Goal: Task Accomplishment & Management: Complete application form

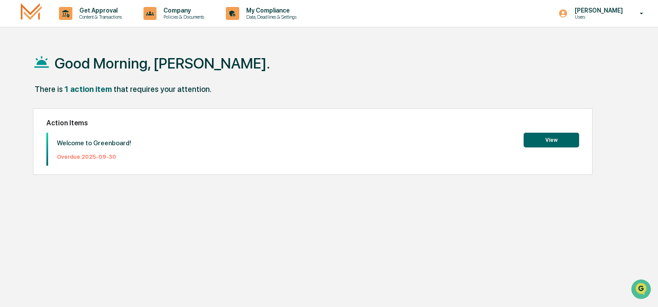
click at [553, 138] on button "View" at bounding box center [550, 140] width 55 height 15
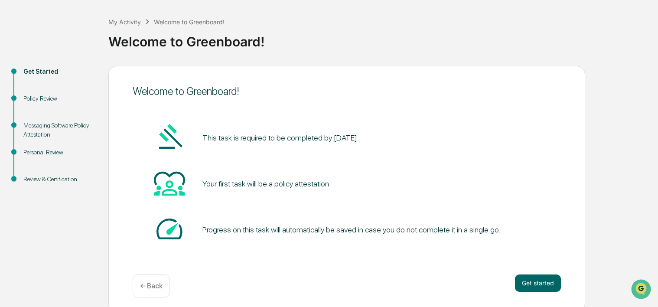
scroll to position [42, 0]
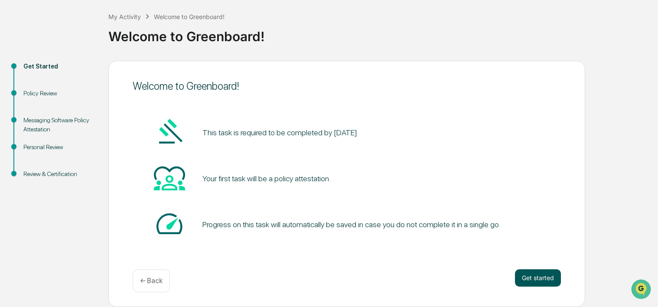
click at [536, 280] on button "Get started" at bounding box center [538, 277] width 46 height 17
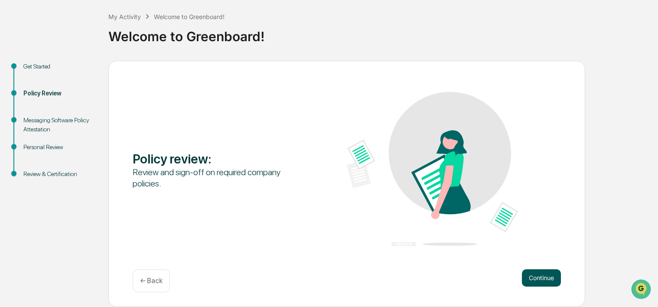
click at [542, 278] on button "Continue" at bounding box center [541, 277] width 39 height 17
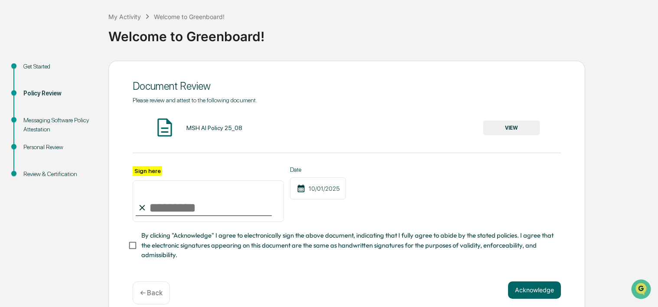
click at [185, 211] on input "Sign here" at bounding box center [208, 201] width 151 height 42
type input "**********"
click at [530, 295] on button "Acknowledge" at bounding box center [534, 289] width 53 height 17
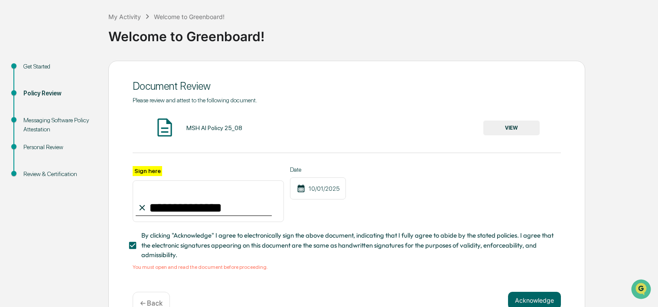
click at [168, 127] on img at bounding box center [165, 128] width 22 height 22
click at [202, 127] on div "MSH AI Policy 25_08" at bounding box center [214, 127] width 56 height 7
click at [513, 126] on button "VIEW" at bounding box center [511, 127] width 56 height 15
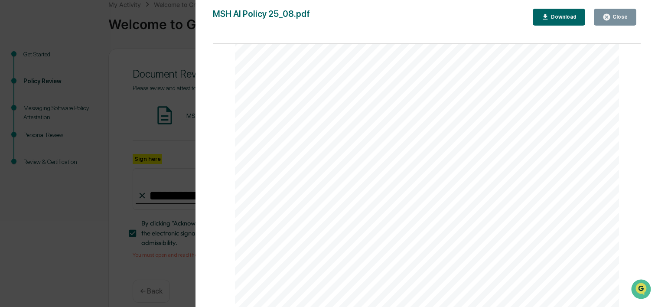
scroll to position [68, 0]
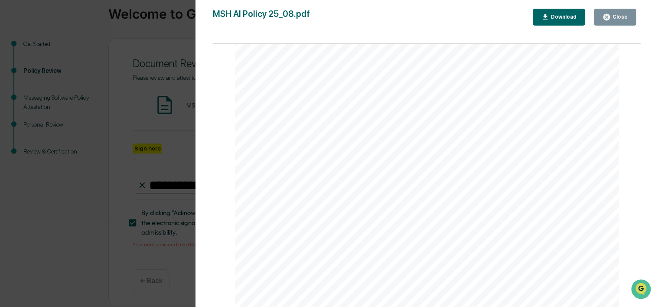
click at [279, 232] on div "AI Policy Generative Artificial Intelligence [PERSON_NAME] & Co., Member FINRA/…" at bounding box center [427, 58] width 384 height 497
drag, startPoint x: 294, startPoint y: 233, endPoint x: 298, endPoint y: 228, distance: 5.9
click at [295, 233] on div "AI Policy Generative Artificial Intelligence [PERSON_NAME] & Co., Member FINRA/…" at bounding box center [427, 58] width 384 height 497
click at [406, 231] on div "AI Policy Generative Artificial Intelligence [PERSON_NAME] & Co., Member FINRA/…" at bounding box center [427, 58] width 384 height 497
click at [406, 223] on div "AI Policy Generative Artificial Intelligence [PERSON_NAME] & Co., Member FINRA/…" at bounding box center [427, 58] width 384 height 497
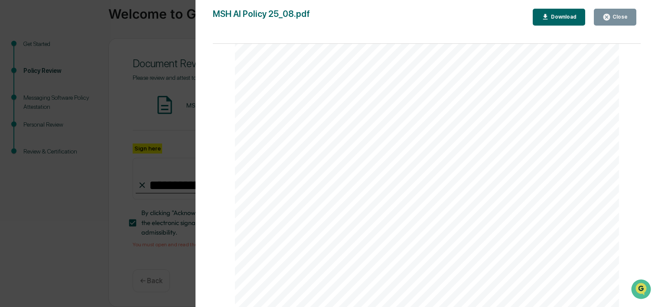
click at [575, 20] on div "Download" at bounding box center [559, 17] width 36 height 8
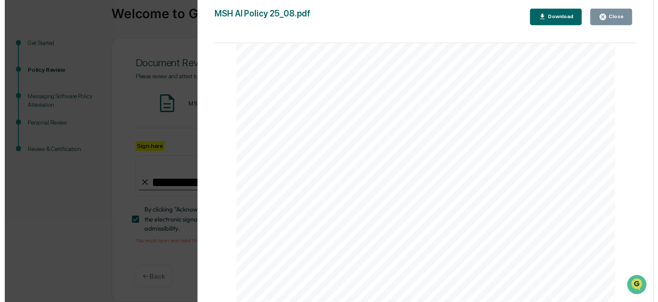
scroll to position [1305, 0]
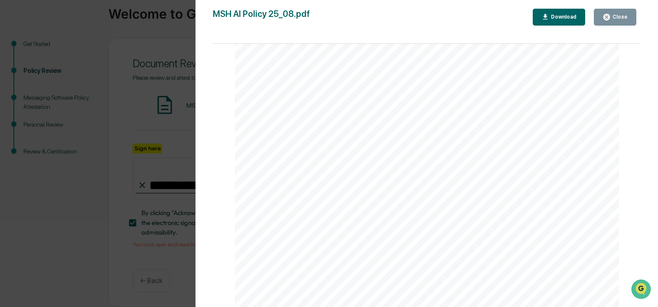
click at [360, 253] on div "AI Policy Generative Artificial Intelligence [PERSON_NAME] & Co., Member FINRA/…" at bounding box center [427, 58] width 384 height 497
click at [368, 233] on div "AI Policy Generative Artificial Intelligence [PERSON_NAME] & Co., Member FINRA/…" at bounding box center [427, 58] width 384 height 497
click at [378, 231] on div "AI Policy Generative Artificial Intelligence [PERSON_NAME] & Co., Member FINRA/…" at bounding box center [427, 58] width 384 height 497
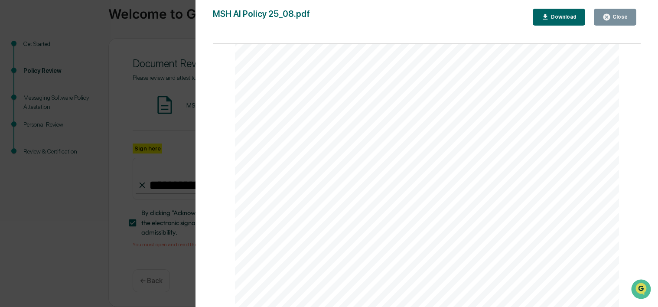
click at [608, 19] on icon "button" at bounding box center [606, 17] width 6 height 6
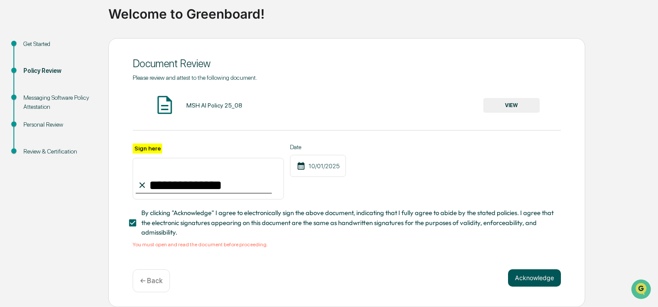
click at [540, 276] on button "Acknowledge" at bounding box center [534, 277] width 53 height 17
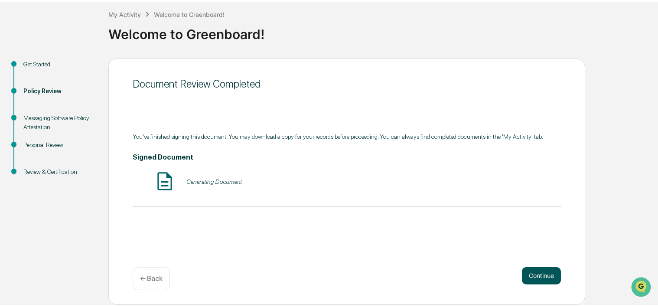
scroll to position [42, 0]
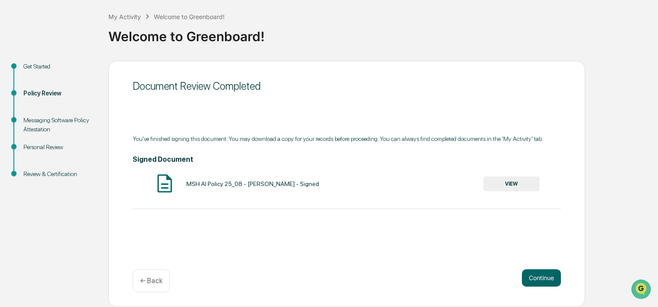
click at [509, 185] on button "VIEW" at bounding box center [511, 183] width 56 height 15
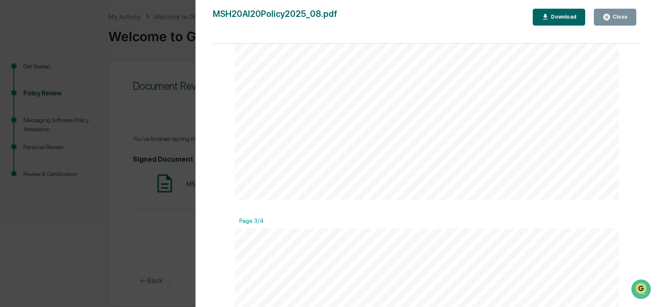
scroll to position [780, 0]
click at [607, 14] on icon "button" at bounding box center [606, 17] width 6 height 6
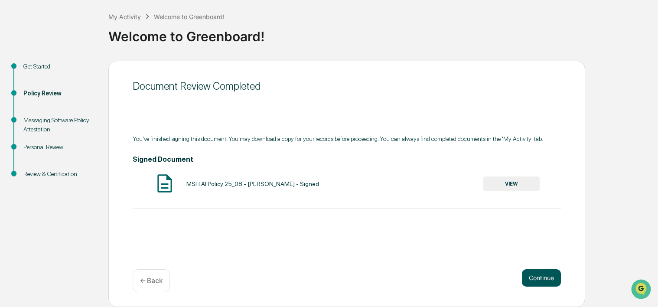
click at [543, 275] on button "Continue" at bounding box center [541, 277] width 39 height 17
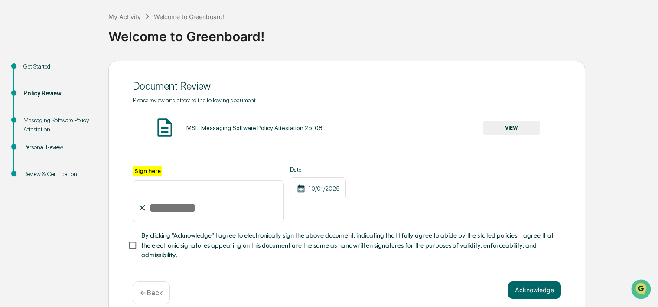
scroll to position [57, 0]
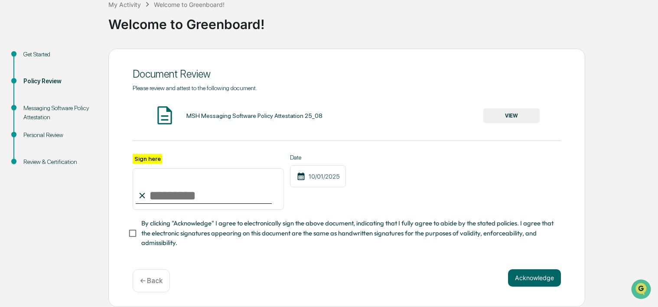
click at [196, 198] on input "Sign here" at bounding box center [208, 189] width 151 height 42
type input "**********"
click at [514, 110] on button "VIEW" at bounding box center [511, 115] width 56 height 15
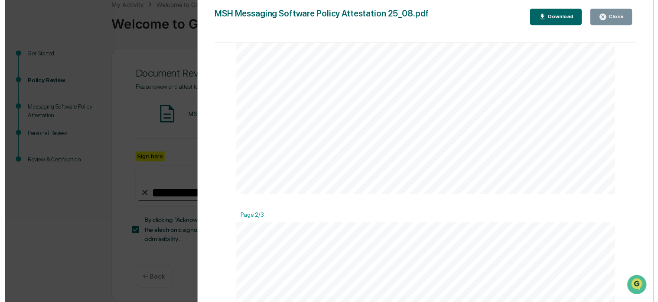
scroll to position [265, 0]
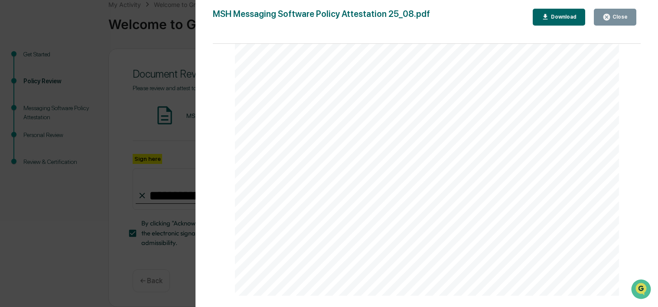
click at [609, 16] on icon "button" at bounding box center [606, 17] width 8 height 8
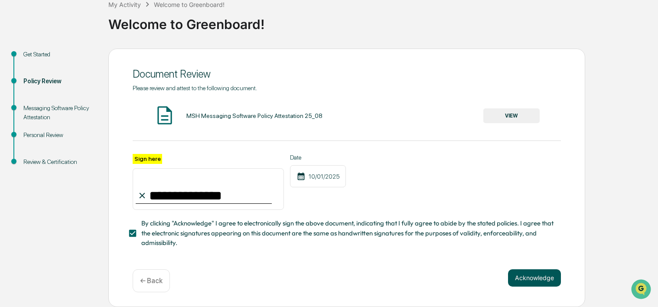
click at [528, 276] on button "Acknowledge" at bounding box center [534, 277] width 53 height 17
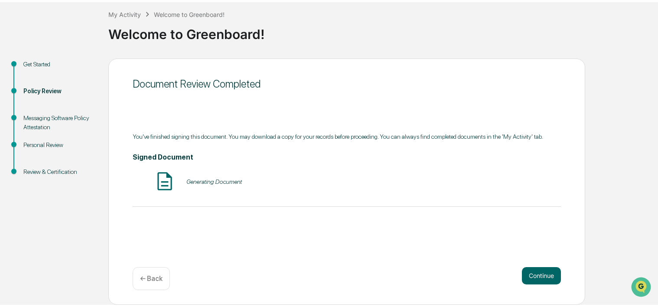
scroll to position [42, 0]
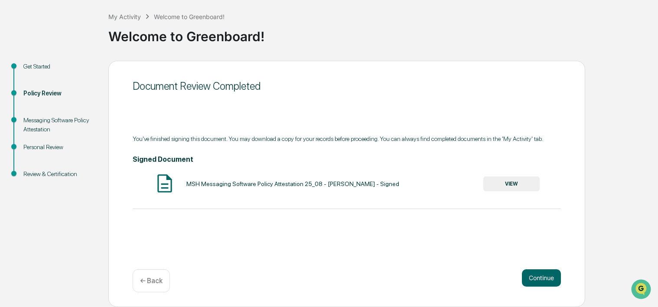
click at [510, 184] on button "VIEW" at bounding box center [511, 183] width 56 height 15
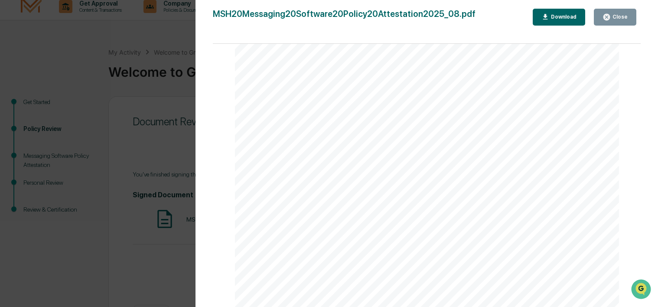
scroll to position [0, 0]
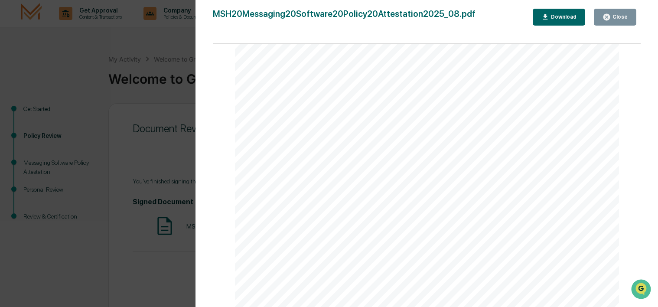
click at [559, 16] on div "Download" at bounding box center [562, 17] width 27 height 6
click at [616, 16] on div "Close" at bounding box center [618, 17] width 17 height 6
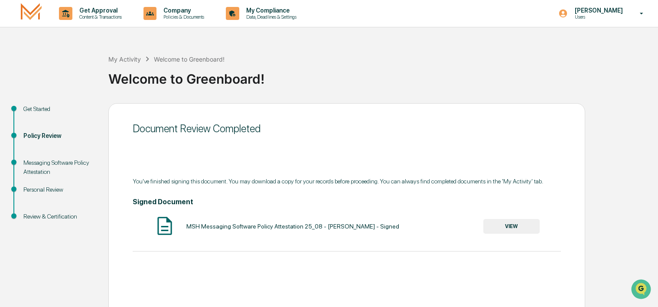
scroll to position [42, 0]
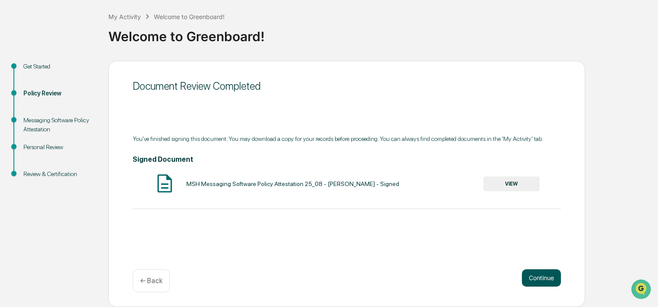
click at [547, 279] on button "Continue" at bounding box center [541, 277] width 39 height 17
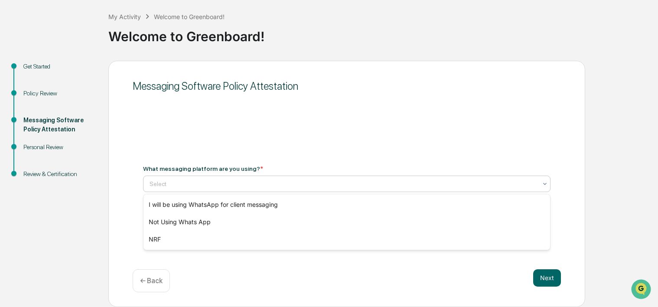
click at [222, 182] on div at bounding box center [342, 183] width 387 height 9
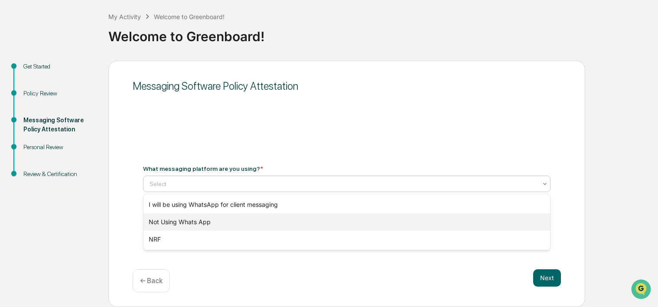
click at [192, 222] on div "Not Using Whats App" at bounding box center [346, 221] width 406 height 17
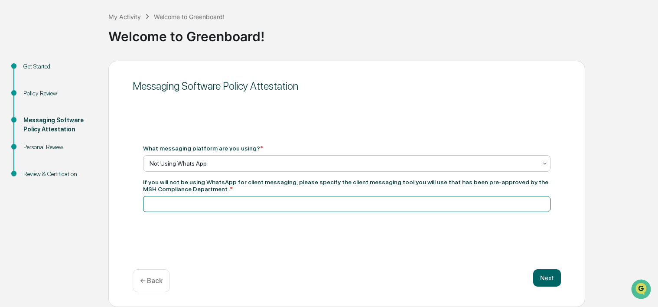
click at [179, 205] on input at bounding box center [346, 204] width 407 height 16
click at [151, 282] on p "← Back" at bounding box center [151, 280] width 23 height 8
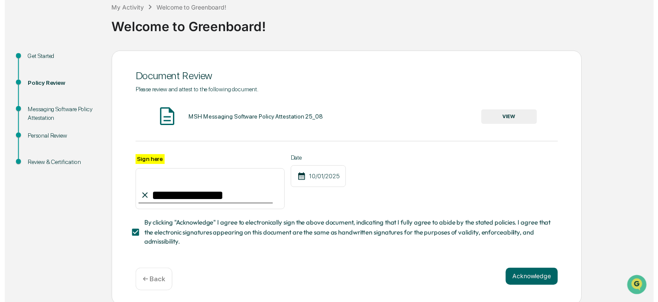
scroll to position [57, 0]
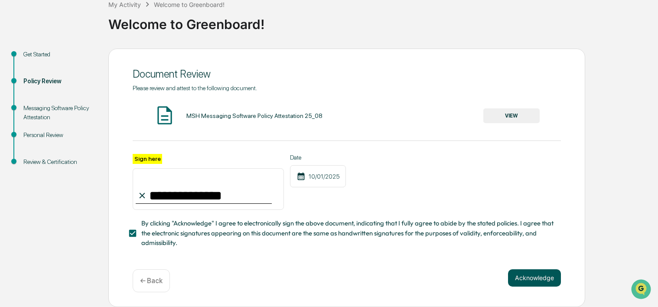
click at [534, 285] on button "Acknowledge" at bounding box center [534, 277] width 53 height 17
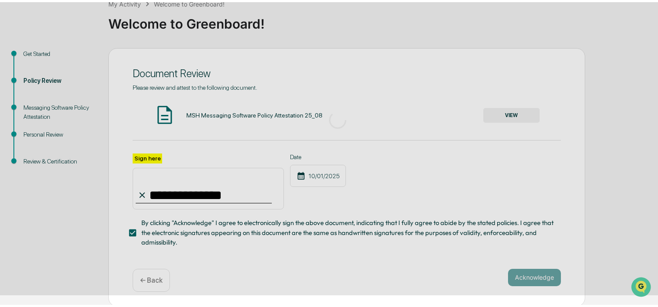
scroll to position [42, 0]
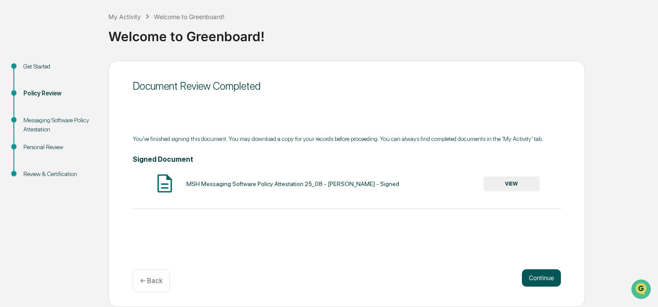
click at [536, 279] on button "Continue" at bounding box center [541, 277] width 39 height 17
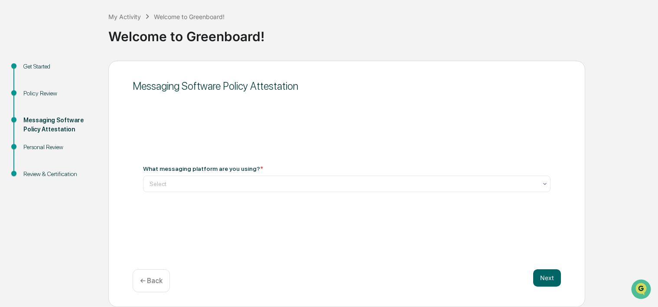
click at [163, 172] on div "What messaging platform are you using? * Select" at bounding box center [346, 178] width 407 height 27
drag, startPoint x: 163, startPoint y: 172, endPoint x: 168, endPoint y: 180, distance: 9.5
click at [168, 180] on div at bounding box center [342, 183] width 387 height 9
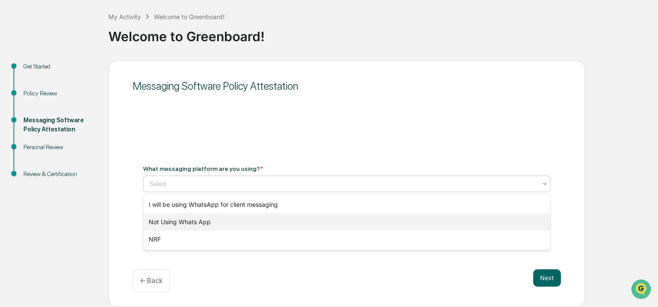
click at [195, 224] on div "Not Using Whats App" at bounding box center [346, 221] width 406 height 17
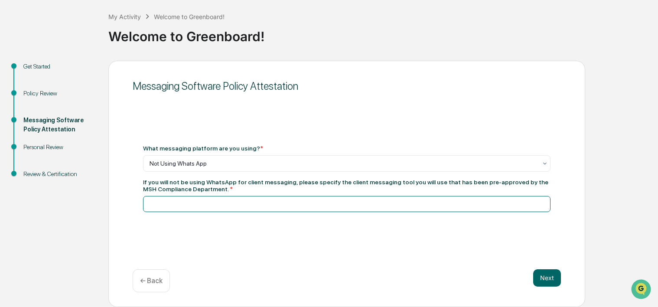
click at [211, 208] on input at bounding box center [346, 204] width 407 height 16
type input "****"
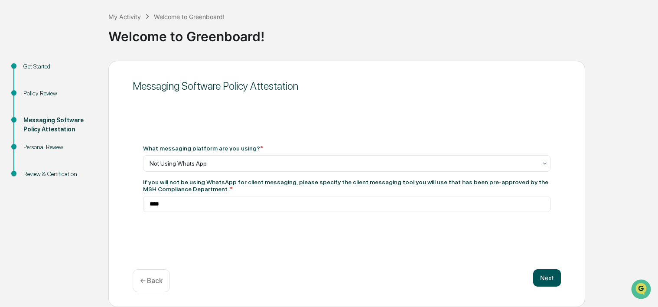
click at [552, 276] on button "Next" at bounding box center [547, 277] width 28 height 17
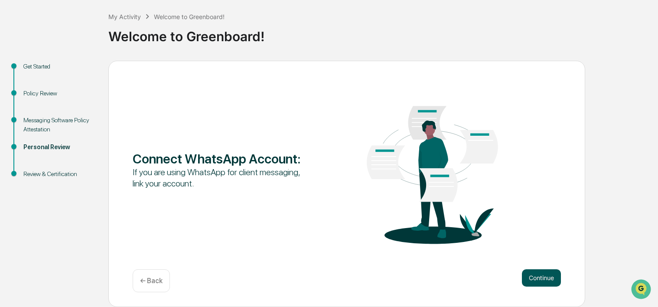
click at [539, 280] on button "Continue" at bounding box center [541, 277] width 39 height 17
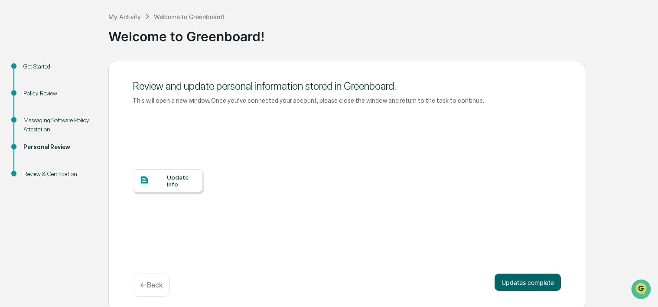
click at [183, 180] on div "Update Info" at bounding box center [181, 181] width 29 height 14
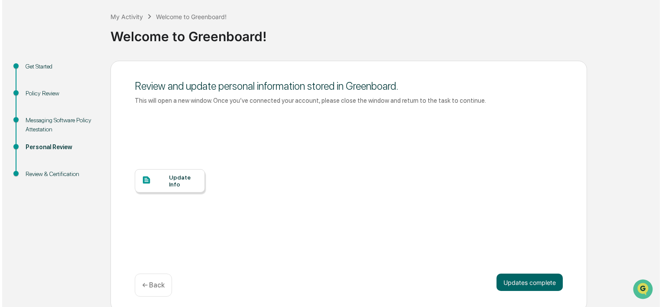
scroll to position [0, 0]
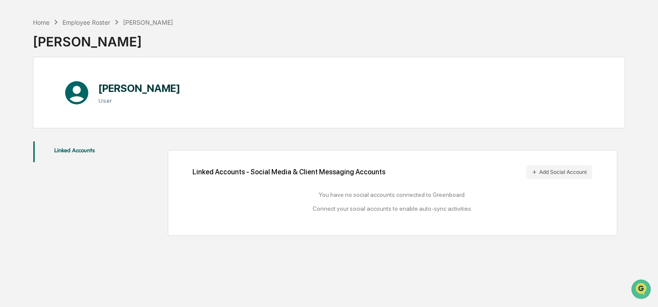
scroll to position [41, 0]
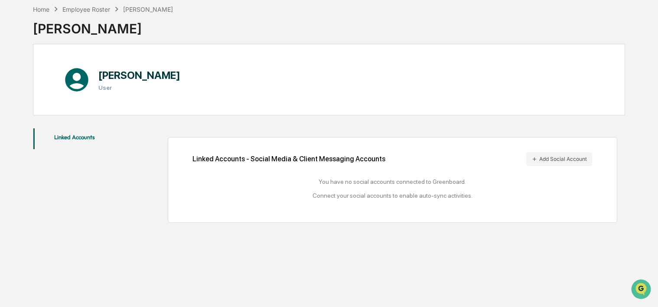
click at [154, 78] on h1 "[PERSON_NAME]" at bounding box center [139, 75] width 82 height 13
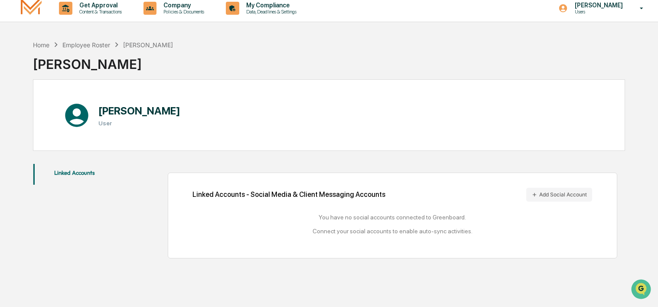
scroll to position [0, 0]
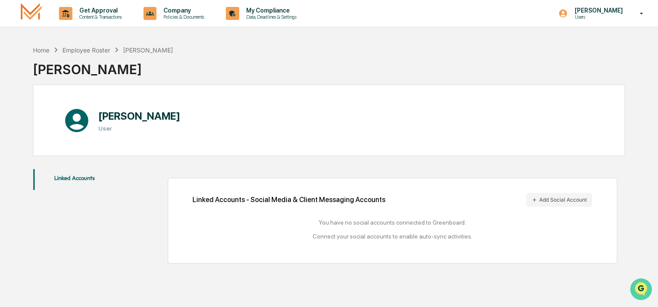
click at [640, 288] on img "Open customer support" at bounding box center [641, 288] width 22 height 17
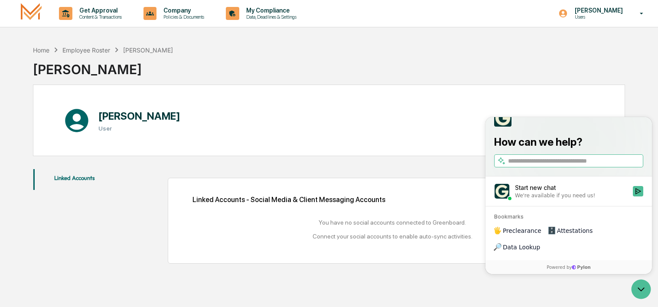
click at [376, 287] on div "Home Employee Roster Cindy Peterson Cindy Peterson Cindy Peterson User Linked A…" at bounding box center [329, 194] width 618 height 307
click at [487, 72] on div "Home Employee Roster Cindy Peterson Cindy Peterson" at bounding box center [329, 62] width 592 height 43
click at [352, 274] on div "Home Employee Roster Cindy Peterson Cindy Peterson Cindy Peterson User Linked A…" at bounding box center [329, 194] width 618 height 307
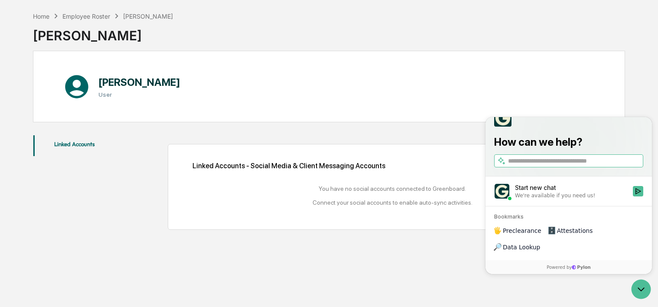
scroll to position [41, 0]
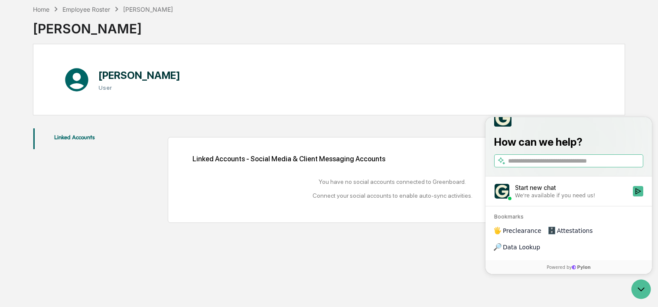
click at [613, 83] on div "Cindy Peterson User" at bounding box center [329, 79] width 592 height 71
click at [599, 87] on div "Cindy Peterson User" at bounding box center [329, 79] width 592 height 71
click at [571, 166] on input "search" at bounding box center [574, 160] width 133 height 9
click at [437, 256] on div "Home Employee Roster Cindy Peterson Cindy Peterson Cindy Peterson User Linked A…" at bounding box center [329, 153] width 618 height 307
click at [642, 290] on icon "Open customer support" at bounding box center [641, 289] width 6 height 3
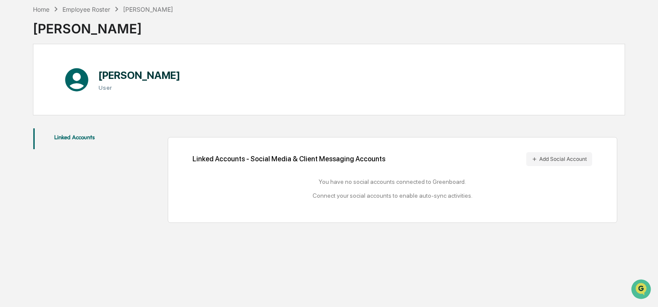
click at [472, 247] on div "Home Employee Roster Cindy Peterson Cindy Peterson Cindy Peterson User Linked A…" at bounding box center [329, 153] width 618 height 307
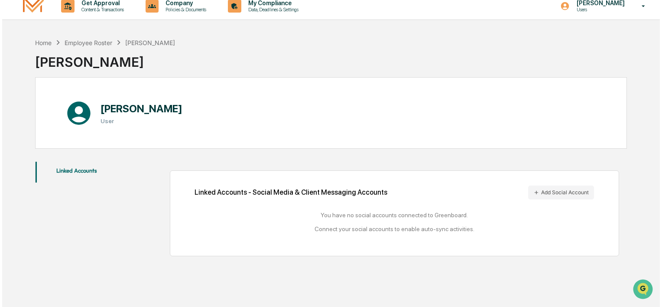
scroll to position [0, 0]
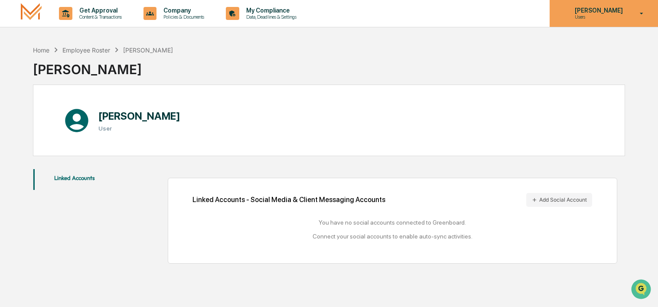
click at [646, 14] on icon at bounding box center [641, 14] width 15 height 8
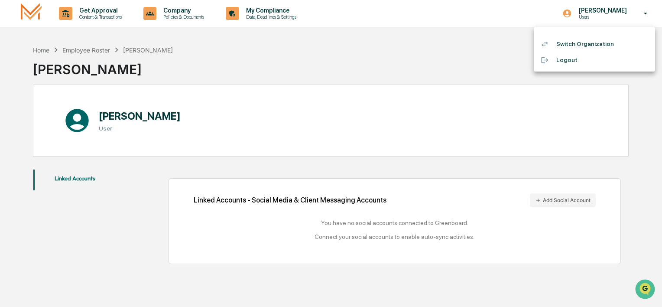
click at [574, 60] on li "Logout" at bounding box center [594, 60] width 121 height 16
